Goal: Register for event/course

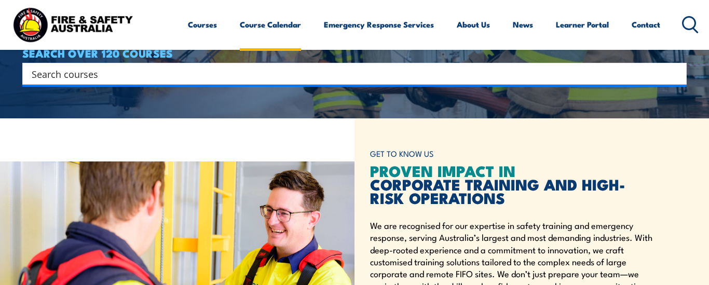
scroll to position [163, 0]
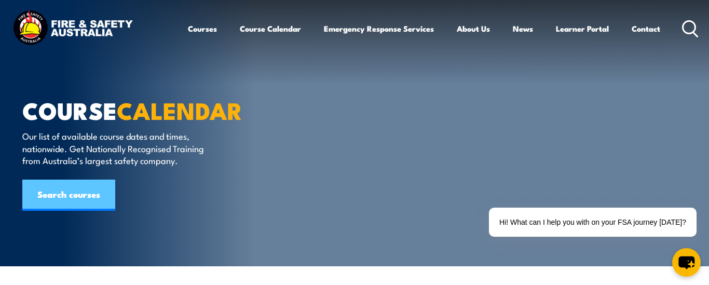
click at [75, 189] on link "Search courses" at bounding box center [68, 195] width 93 height 31
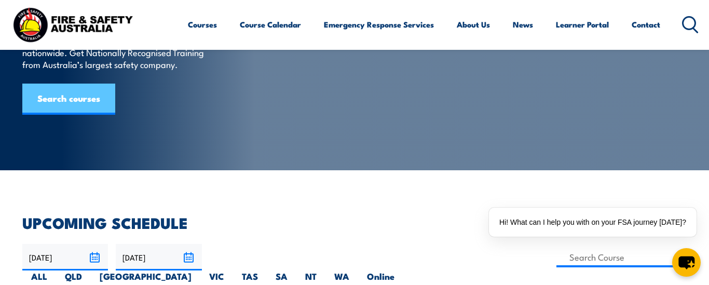
scroll to position [142, 0]
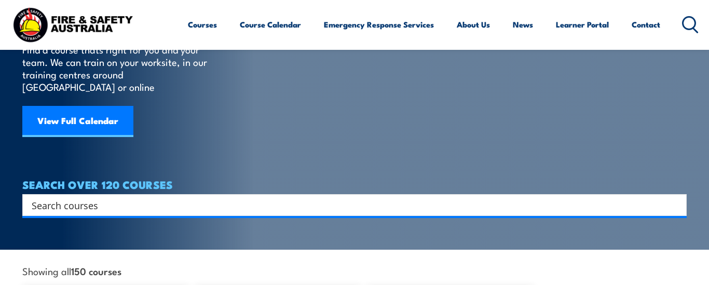
scroll to position [87, 0]
click at [84, 197] on input "Search input" at bounding box center [348, 205] width 633 height 16
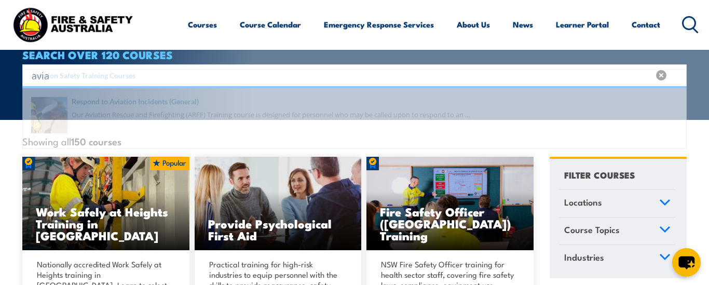
scroll to position [200, 0]
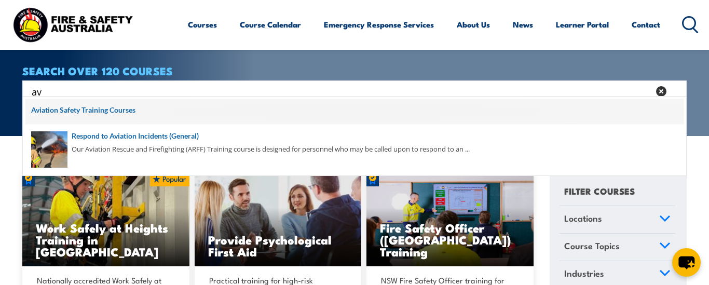
type input "a"
